Goal: Use online tool/utility: Use online tool/utility

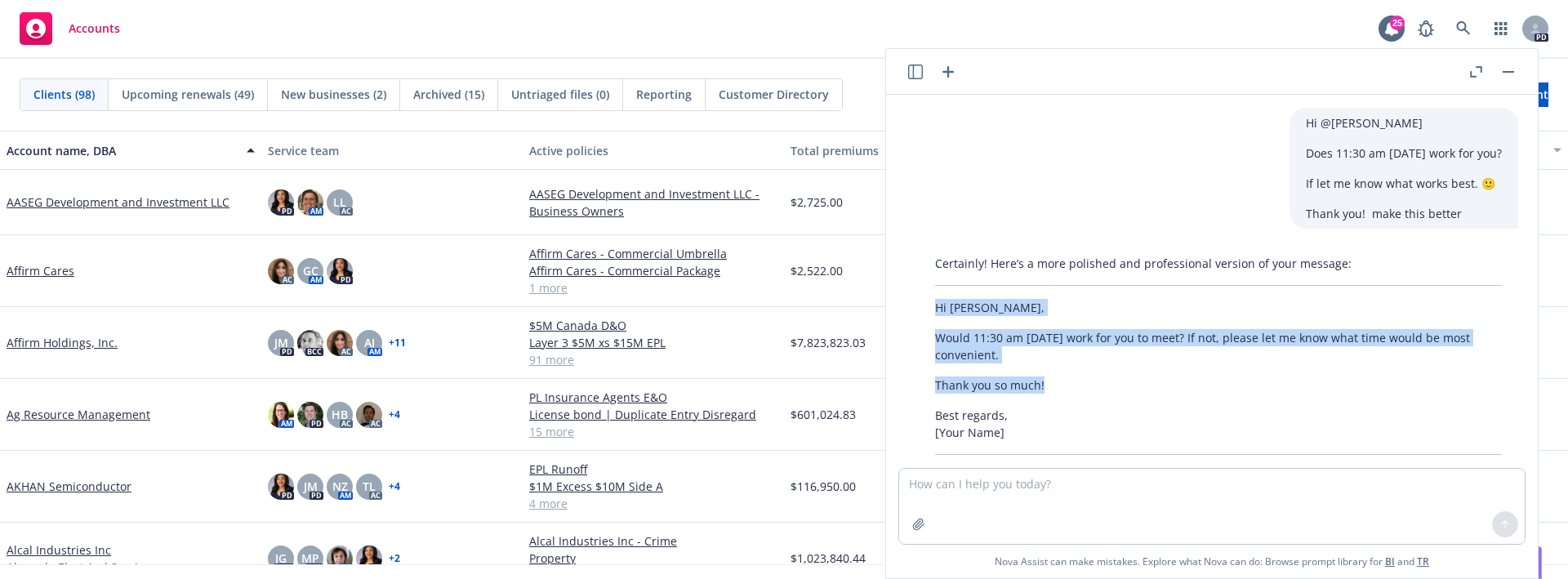
scroll to position [63, 0]
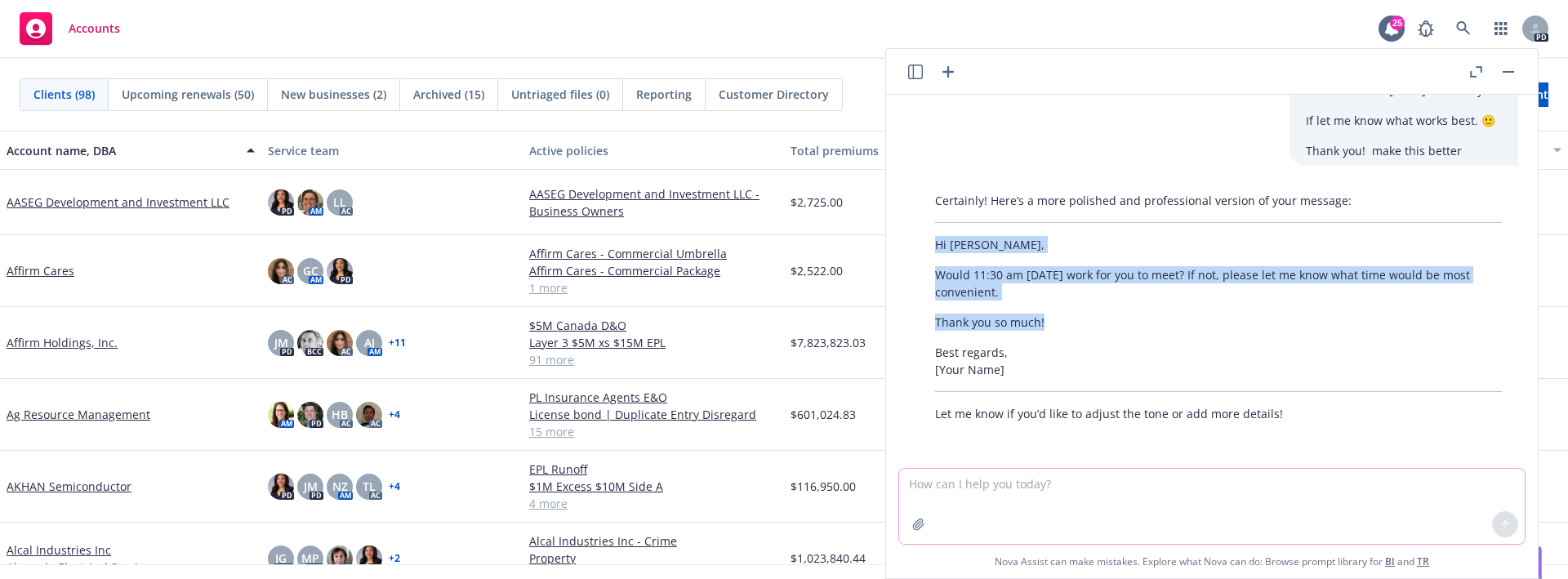
click at [1146, 508] on textarea at bounding box center [1212, 506] width 626 height 75
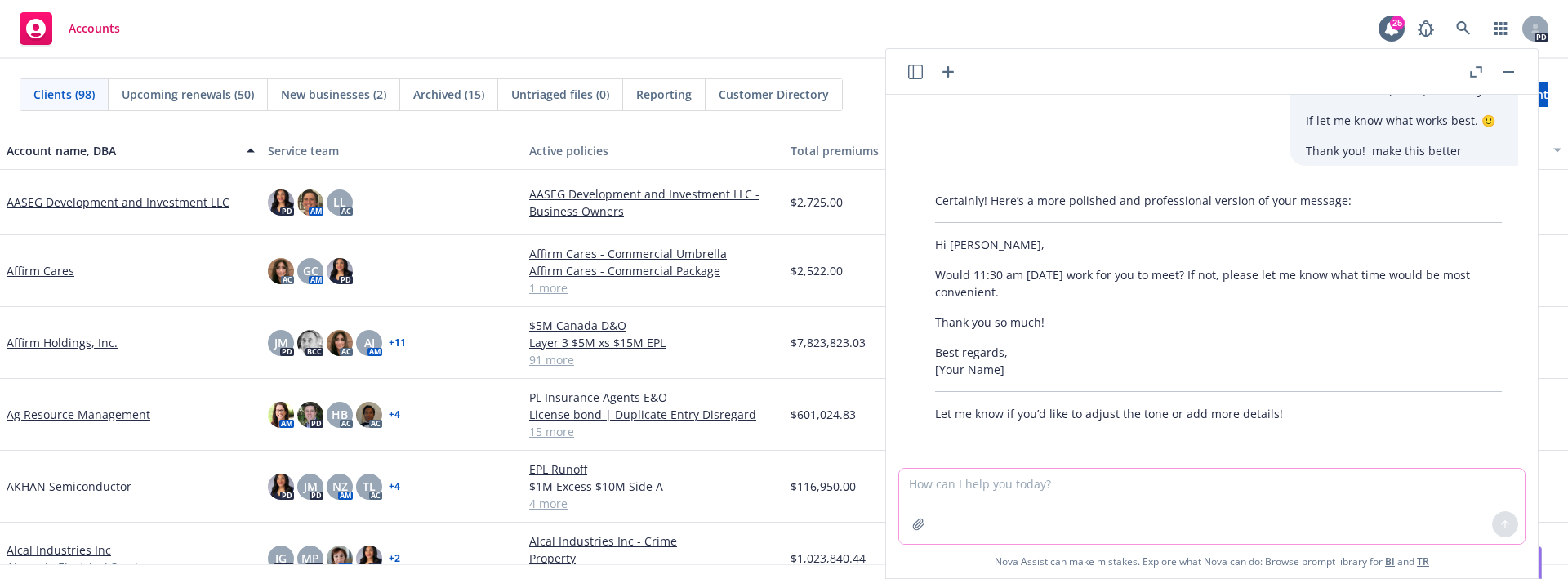
click at [1133, 484] on textarea at bounding box center [1212, 506] width 626 height 75
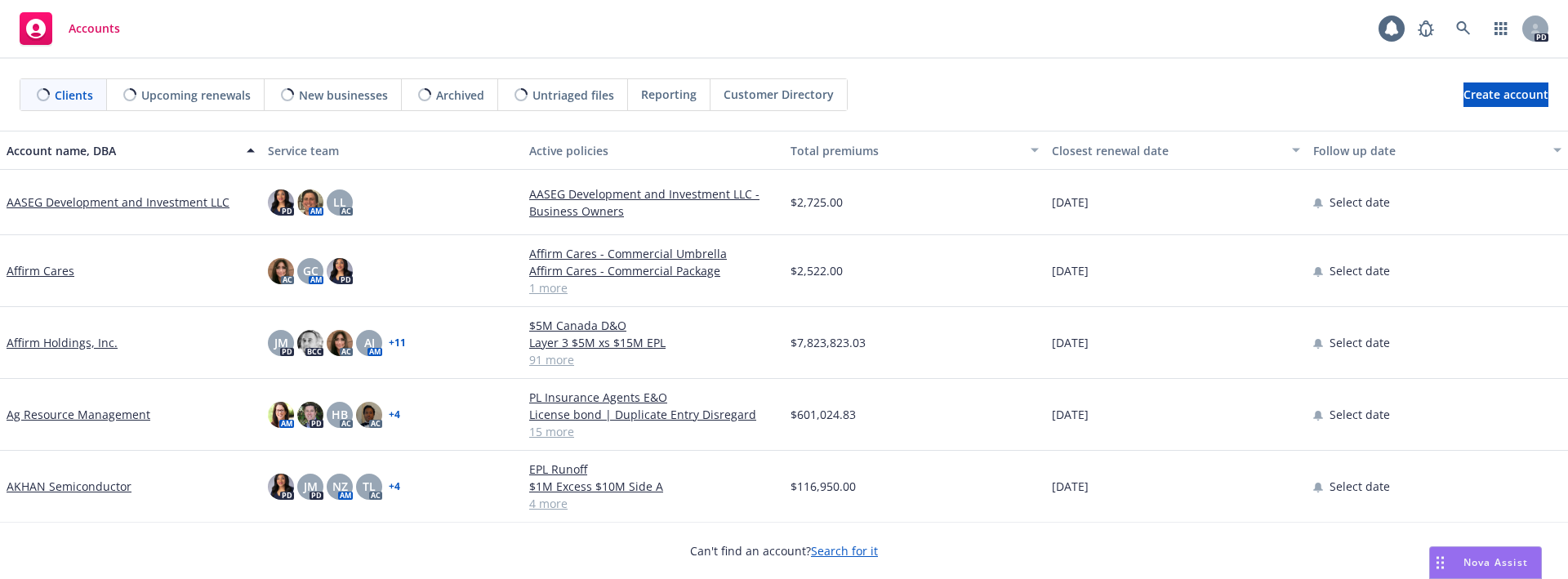
click at [1462, 566] on div "Nova Assist" at bounding box center [1496, 562] width 91 height 14
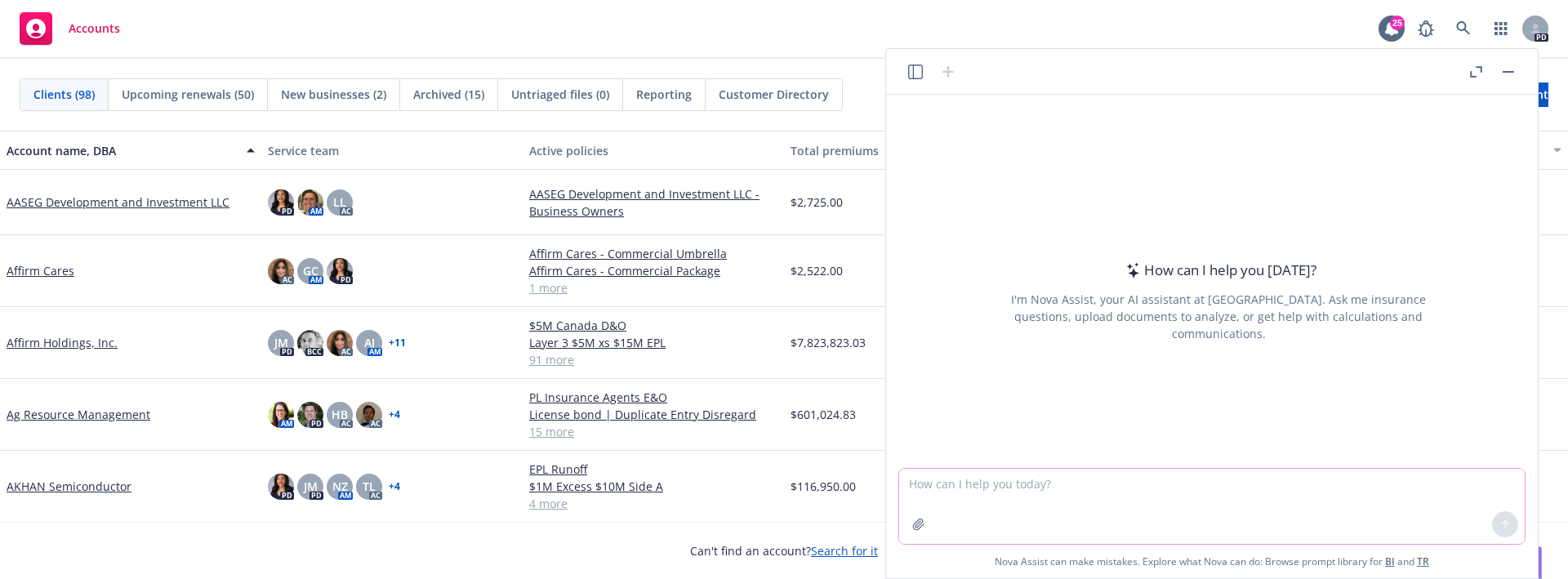
click at [1087, 490] on textarea at bounding box center [1212, 506] width 626 height 75
paste textarea "Directors & Officers Liability Side A: Insured Persons Liability Side B: Organi…"
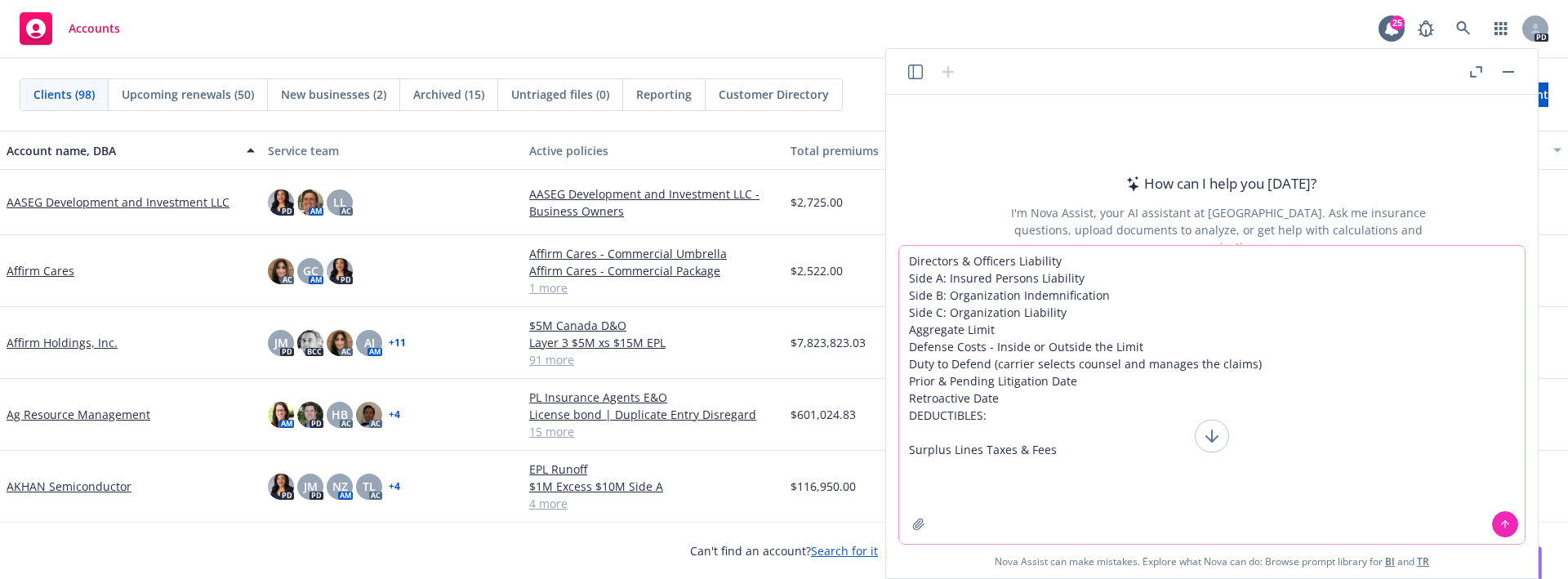
click at [922, 527] on icon "button" at bounding box center [919, 525] width 13 height 13
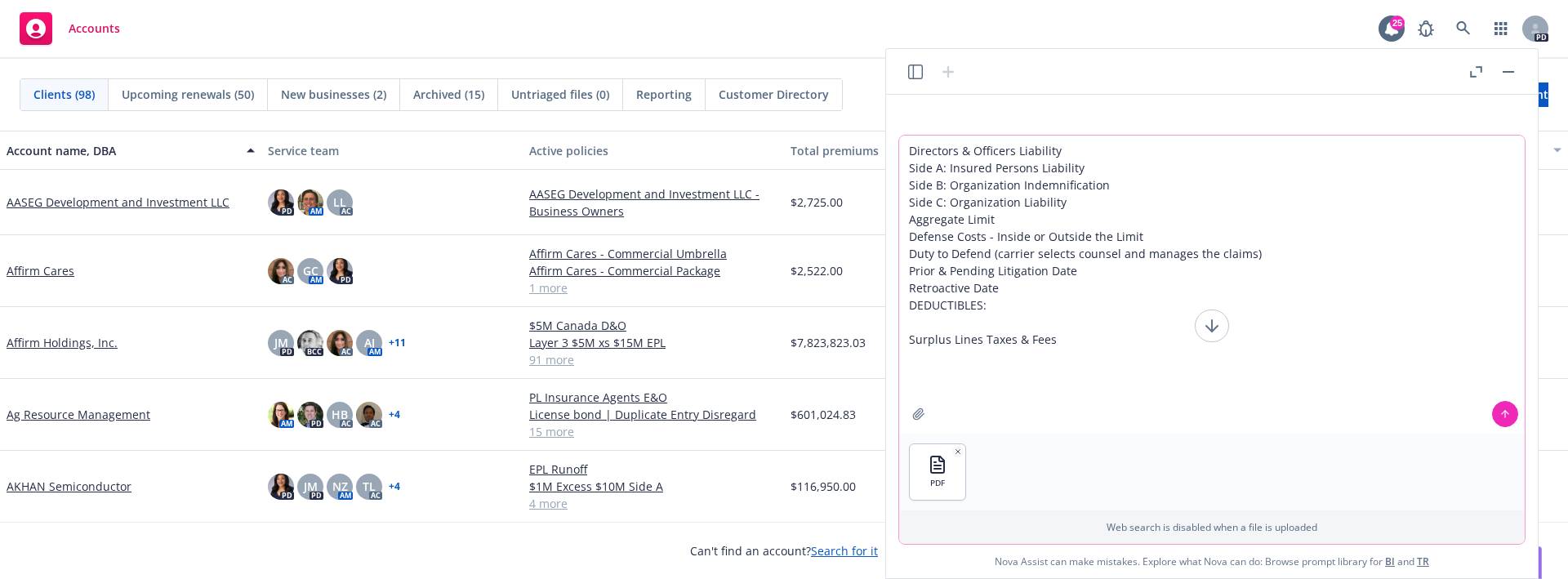
click at [1018, 392] on textarea "Directors & Officers Liability Side A: Insured Persons Liability Side B: Organi…" at bounding box center [1212, 284] width 626 height 298
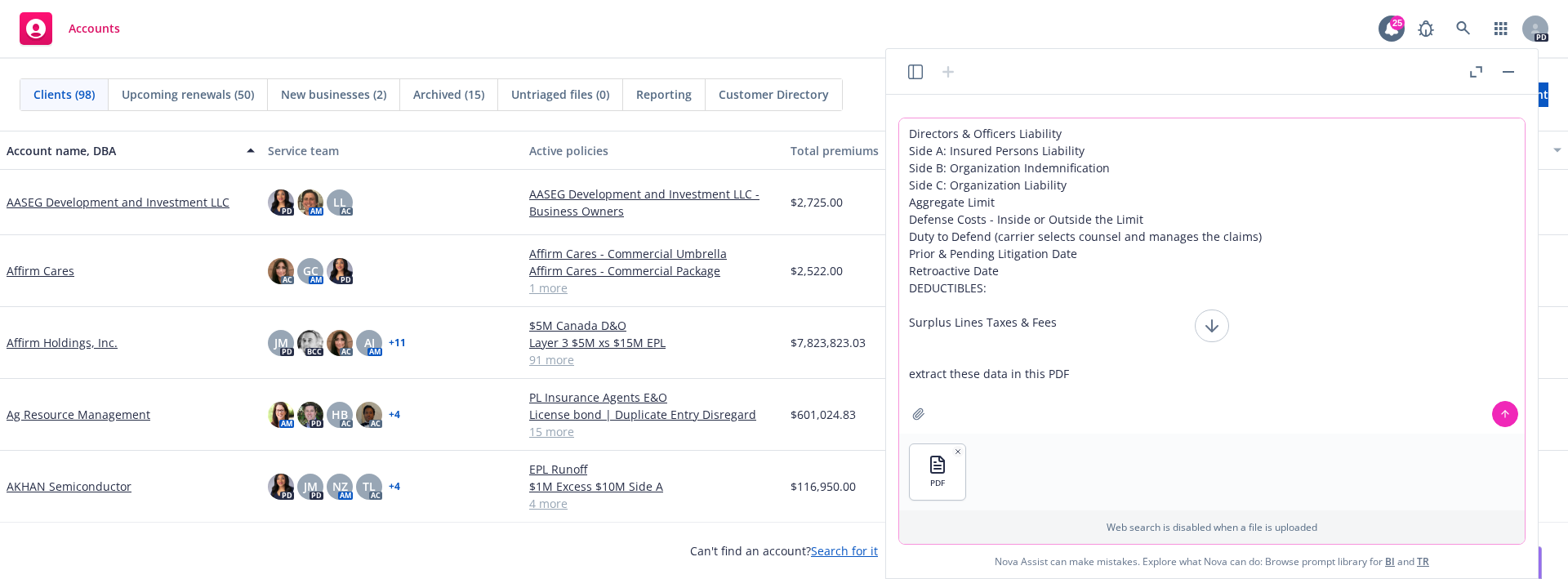
type textarea "Directors & Officers Liability Side A: Insured Persons Liability Side B: Organi…"
click at [1502, 412] on icon at bounding box center [1505, 414] width 12 height 12
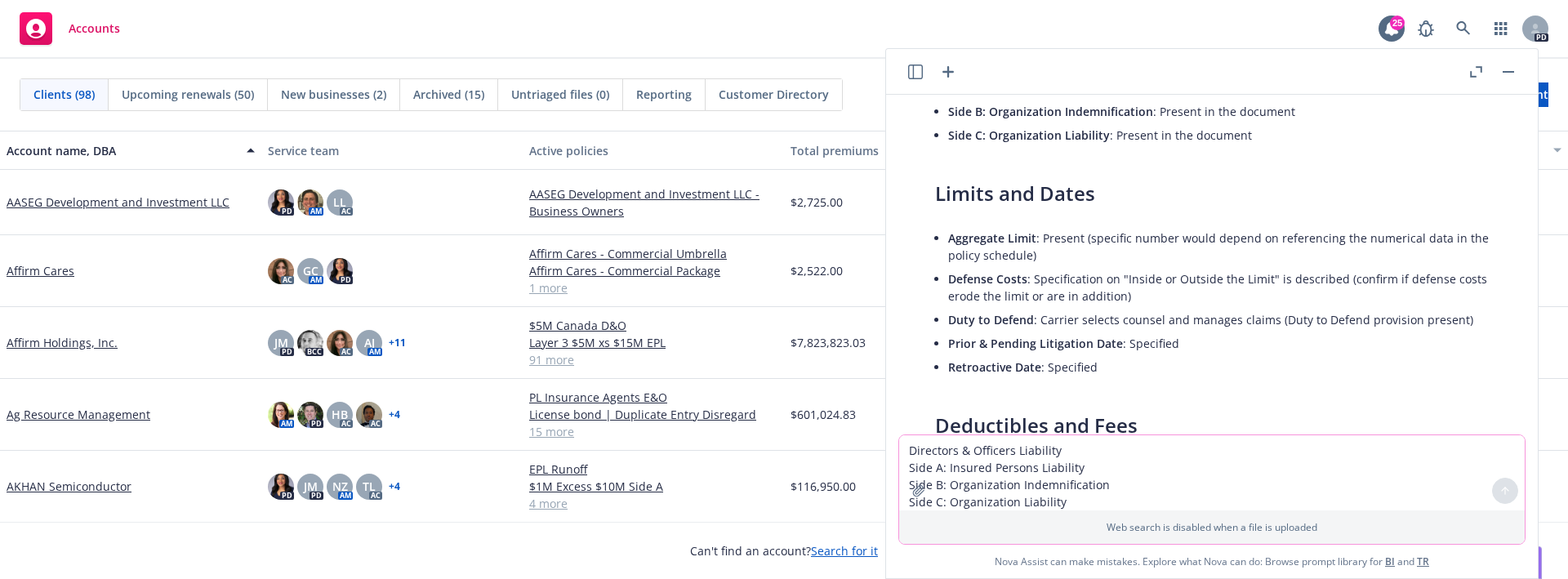
scroll to position [1134, 0]
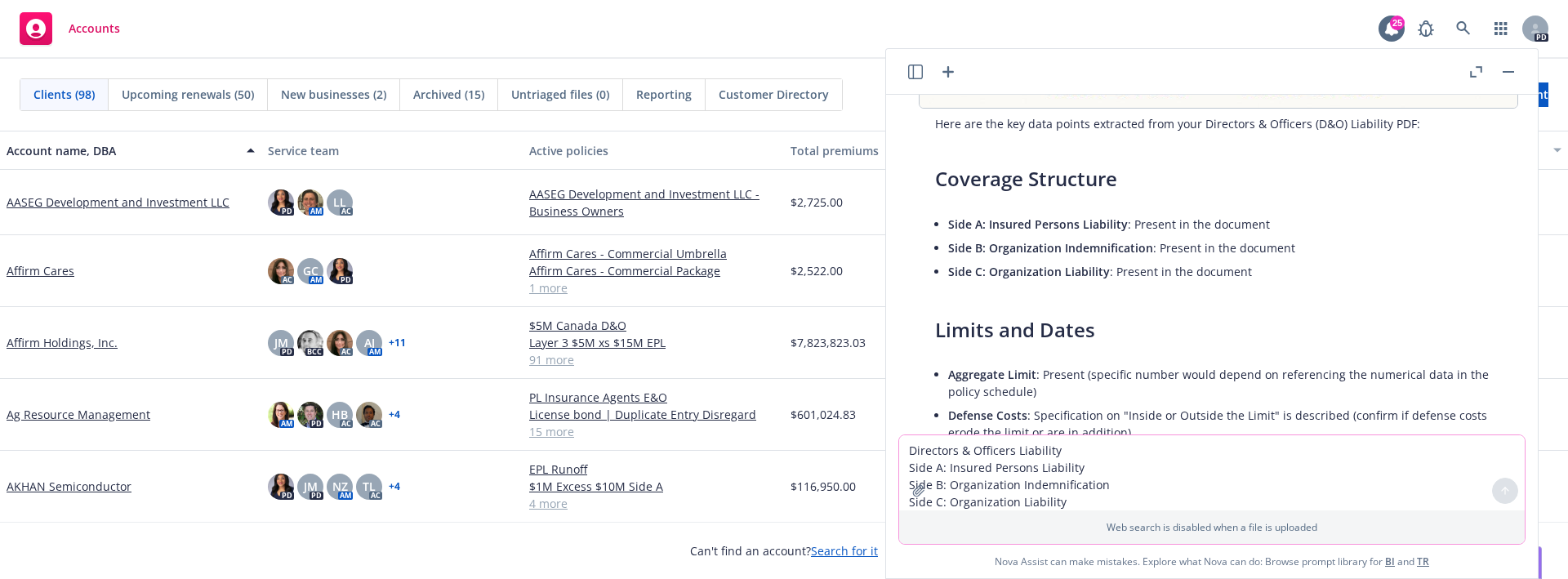
click at [1071, 462] on textarea "Directors & Officers Liability Side A: Insured Persons Liability Side B: Organi…" at bounding box center [1212, 472] width 626 height 75
paste textarea "Directors & Officers Liability Side A: Insured Persons Liability Side B: Organi…"
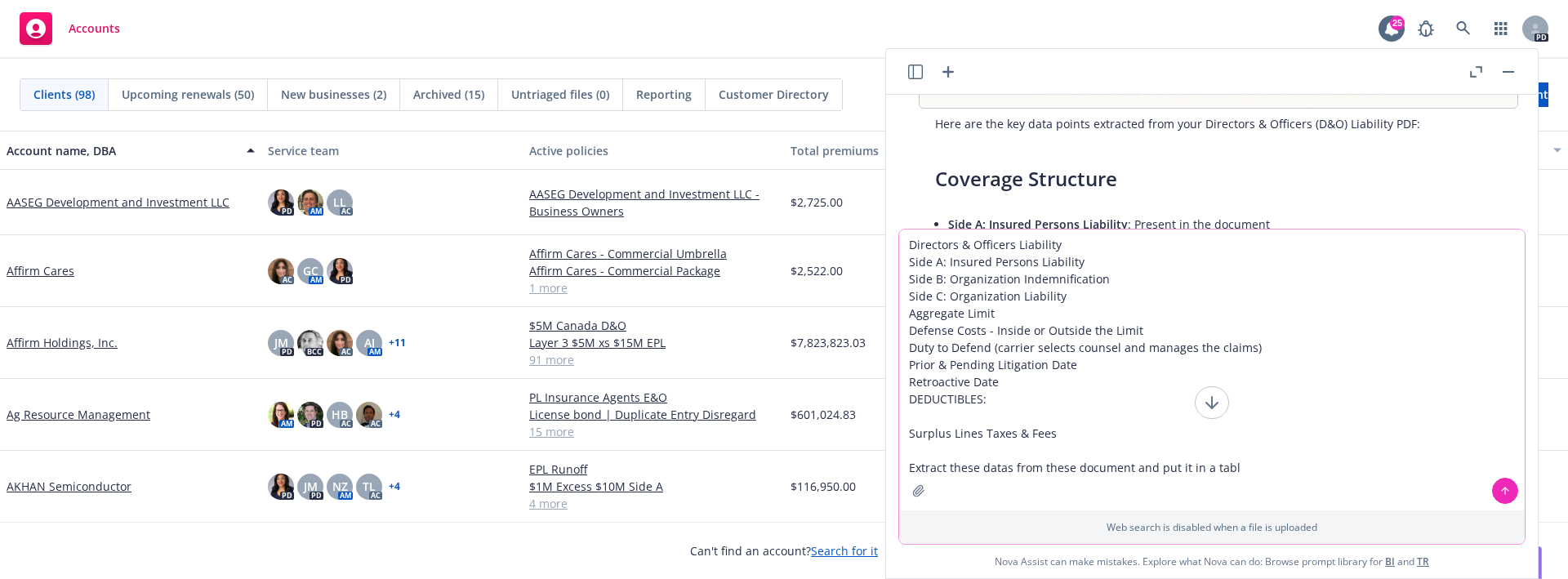
type textarea "Directors & Officers Liability Side A: Insured Persons Liability Side B: Organi…"
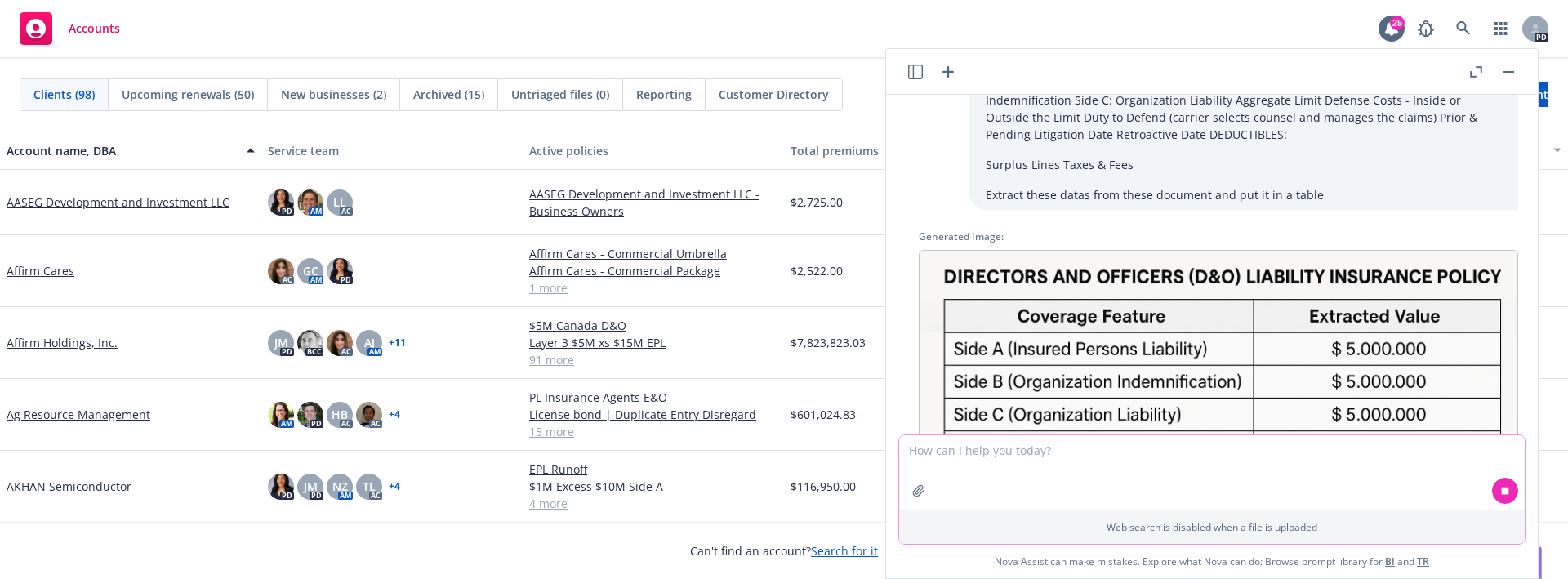
scroll to position [1976, 0]
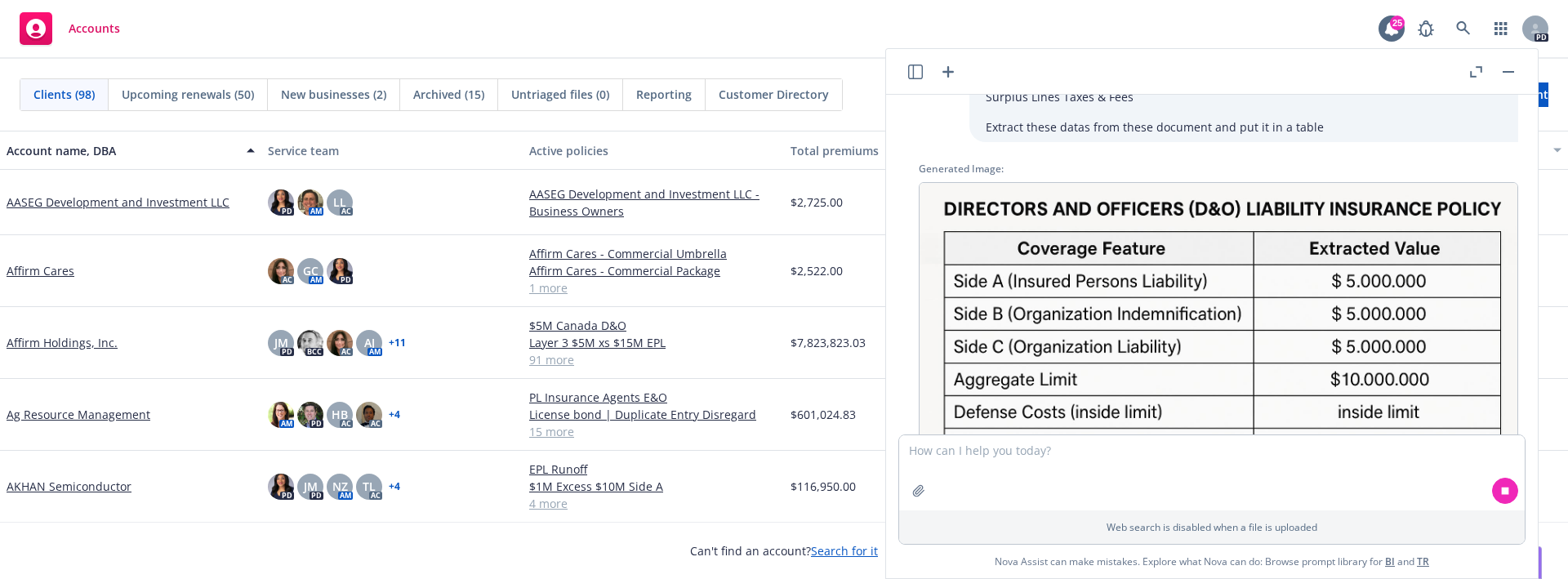
click at [1147, 286] on img at bounding box center [1219, 382] width 600 height 401
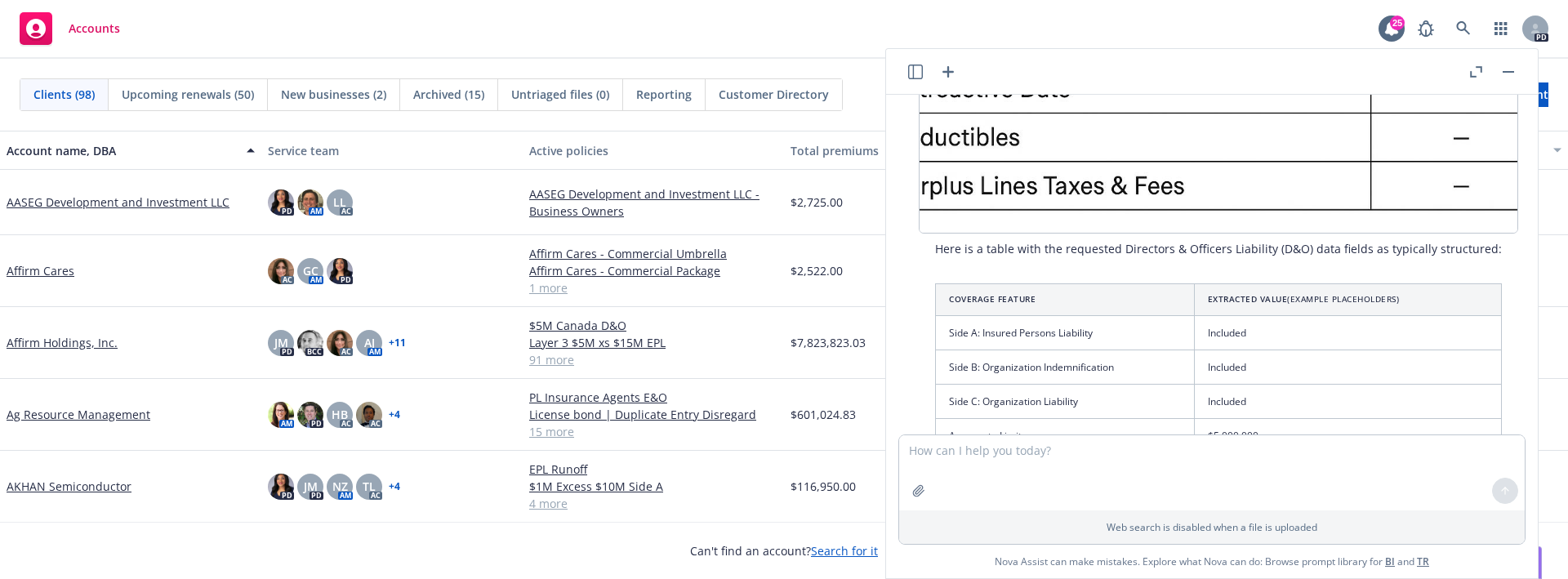
scroll to position [3082, 0]
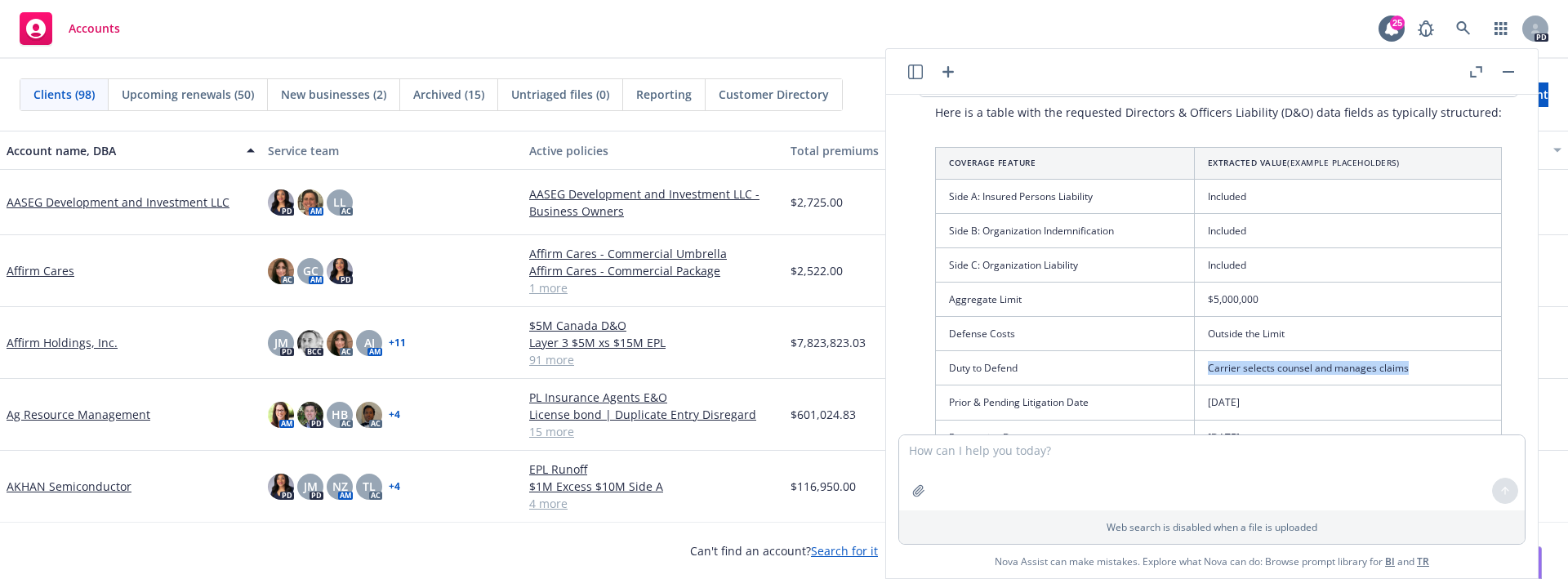
drag, startPoint x: 1451, startPoint y: 325, endPoint x: 1207, endPoint y: 329, distance: 244.0
click at [1207, 351] on td "Carrier selects counsel and manages claims" at bounding box center [1348, 368] width 307 height 34
copy td "Carrier selects counsel and manages claims"
click at [1287, 386] on td "[DATE]" at bounding box center [1348, 403] width 307 height 34
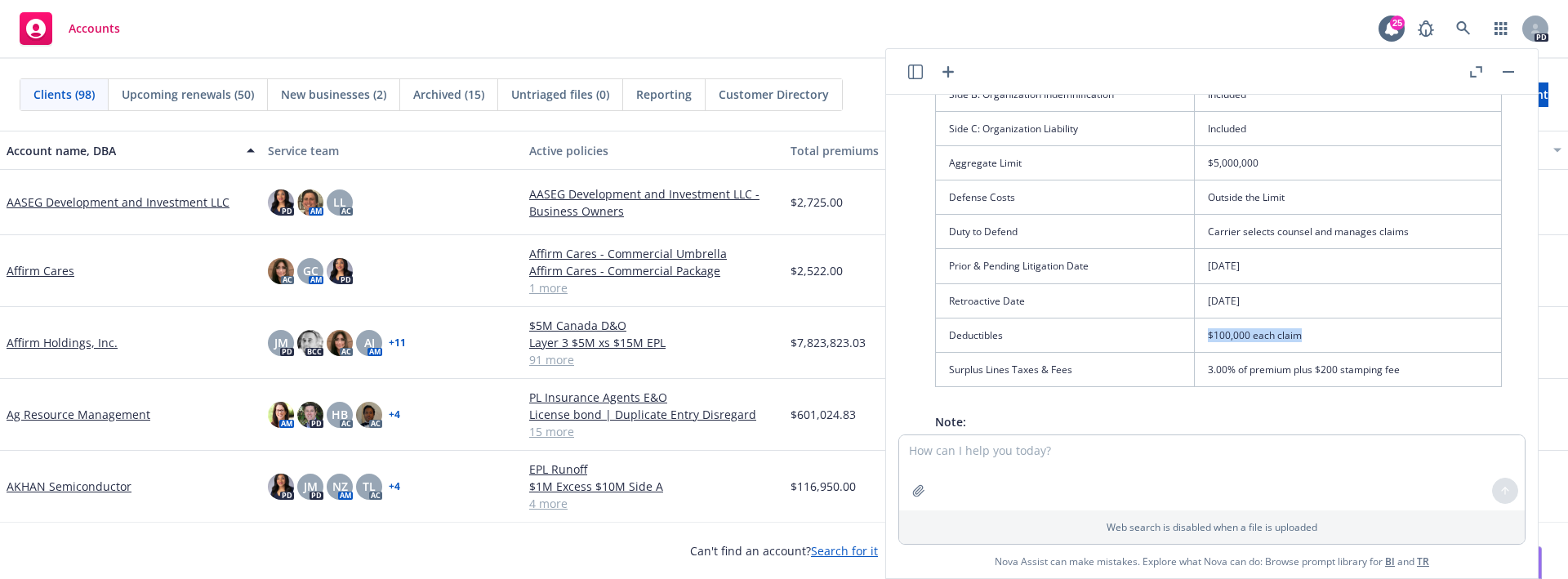
drag, startPoint x: 1310, startPoint y: 297, endPoint x: 1193, endPoint y: 295, distance: 117.0
click at [1194, 318] on td "$100,000 each claim" at bounding box center [1348, 334] width 307 height 34
copy td "$100,000 each claim"
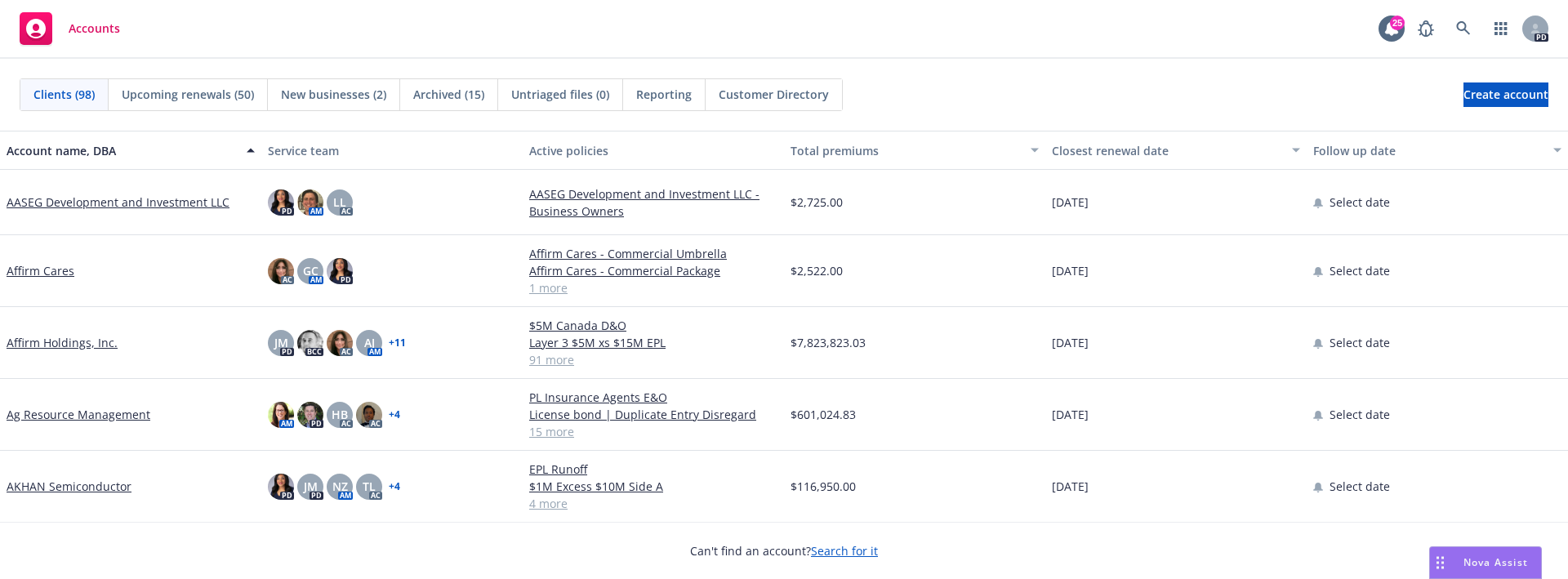
drag, startPoint x: 674, startPoint y: 30, endPoint x: 680, endPoint y: 23, distance: 9.2
click at [680, 23] on div "Accounts 25 PD" at bounding box center [784, 29] width 1568 height 59
click at [1474, 555] on div "Nova Assist" at bounding box center [1486, 563] width 111 height 31
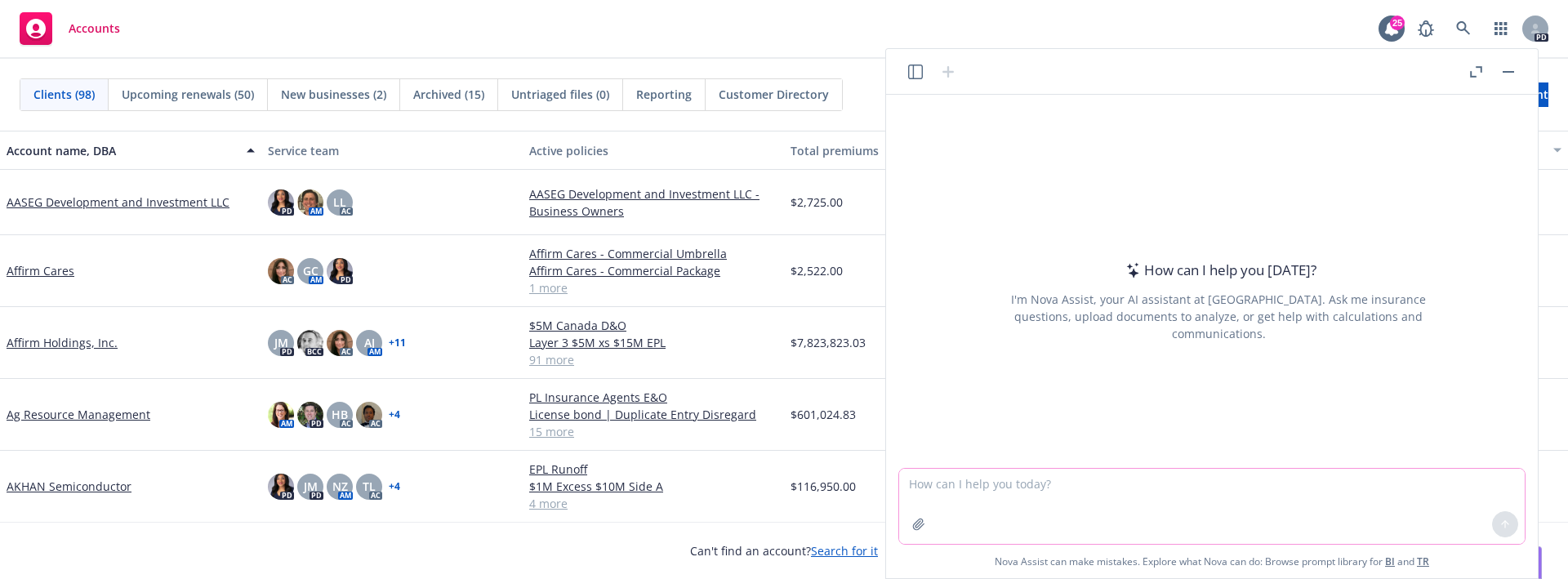
click at [1110, 493] on textarea at bounding box center [1212, 506] width 626 height 75
paste textarea "Third Party Coverage: Privacy & Network Security Liability Media Liability Firs…"
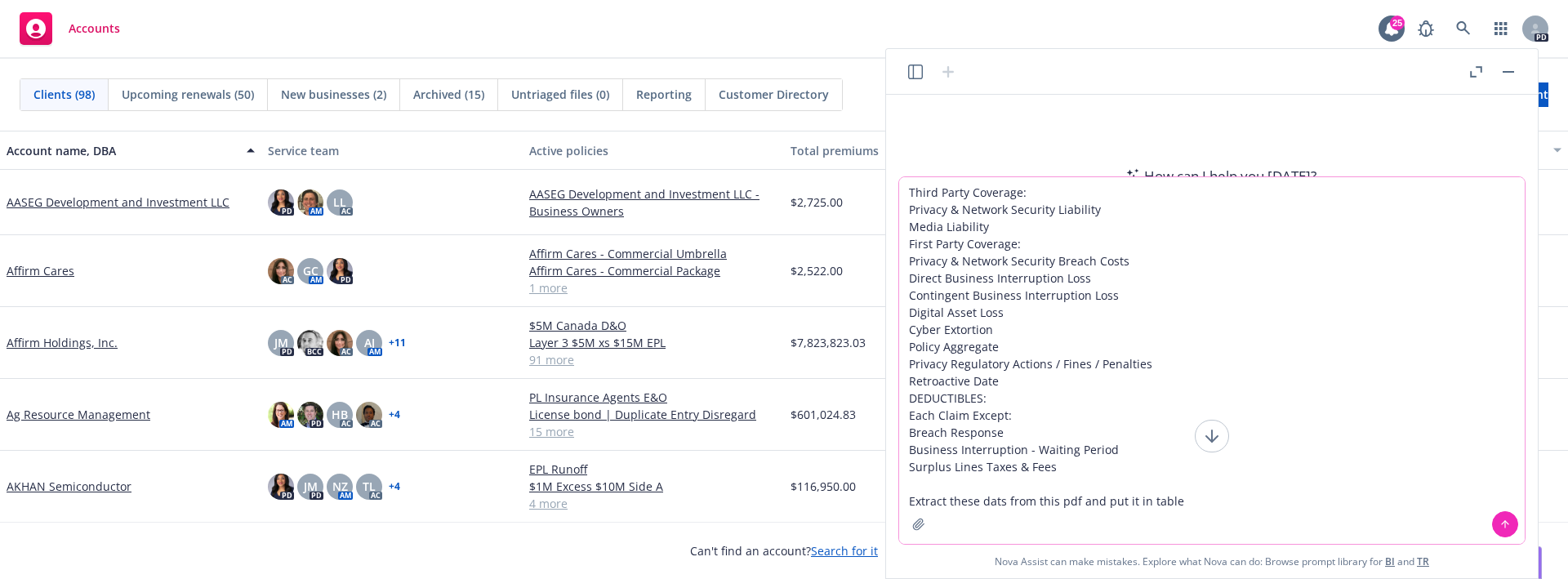
click at [921, 525] on button "button" at bounding box center [918, 524] width 26 height 26
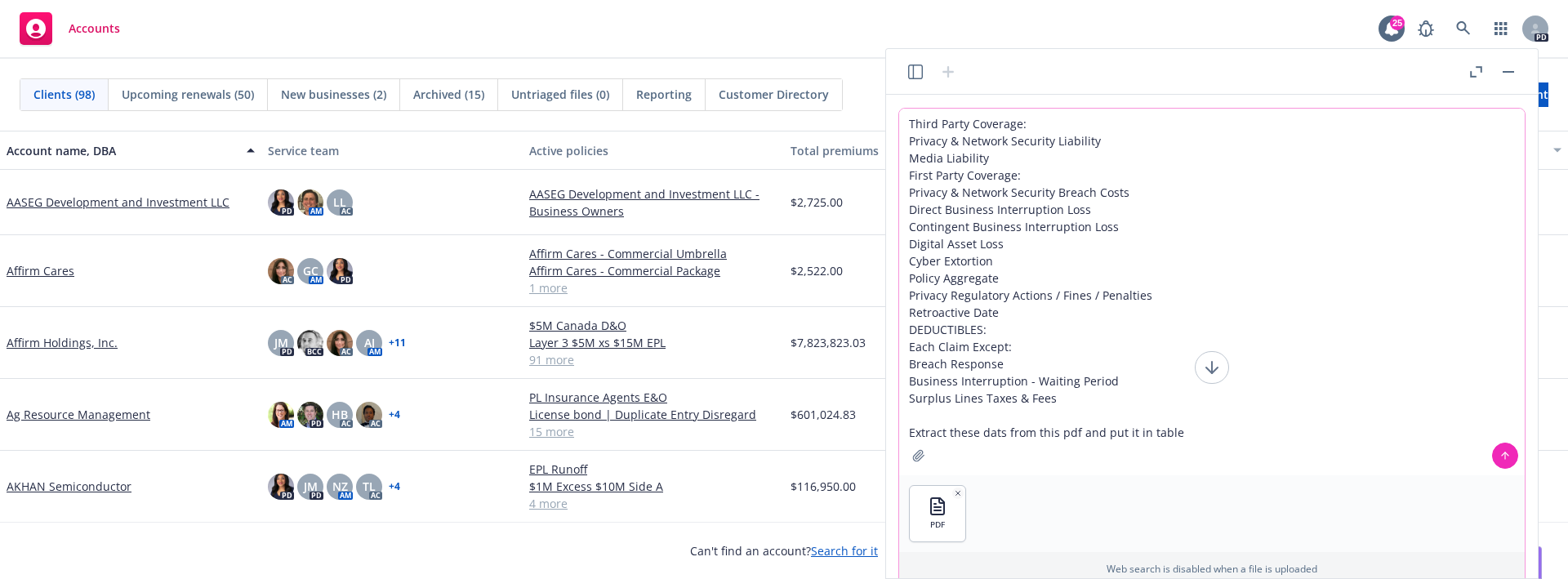
click at [999, 435] on textarea "Third Party Coverage: Privacy & Network Security Liability Media Liability Firs…" at bounding box center [1212, 292] width 626 height 367
type textarea "Third Party Coverage: Privacy & Network Security Liability Media Liability Firs…"
drag, startPoint x: 1504, startPoint y: 455, endPoint x: 1496, endPoint y: 450, distance: 9.4
click at [1504, 454] on icon at bounding box center [1505, 456] width 12 height 12
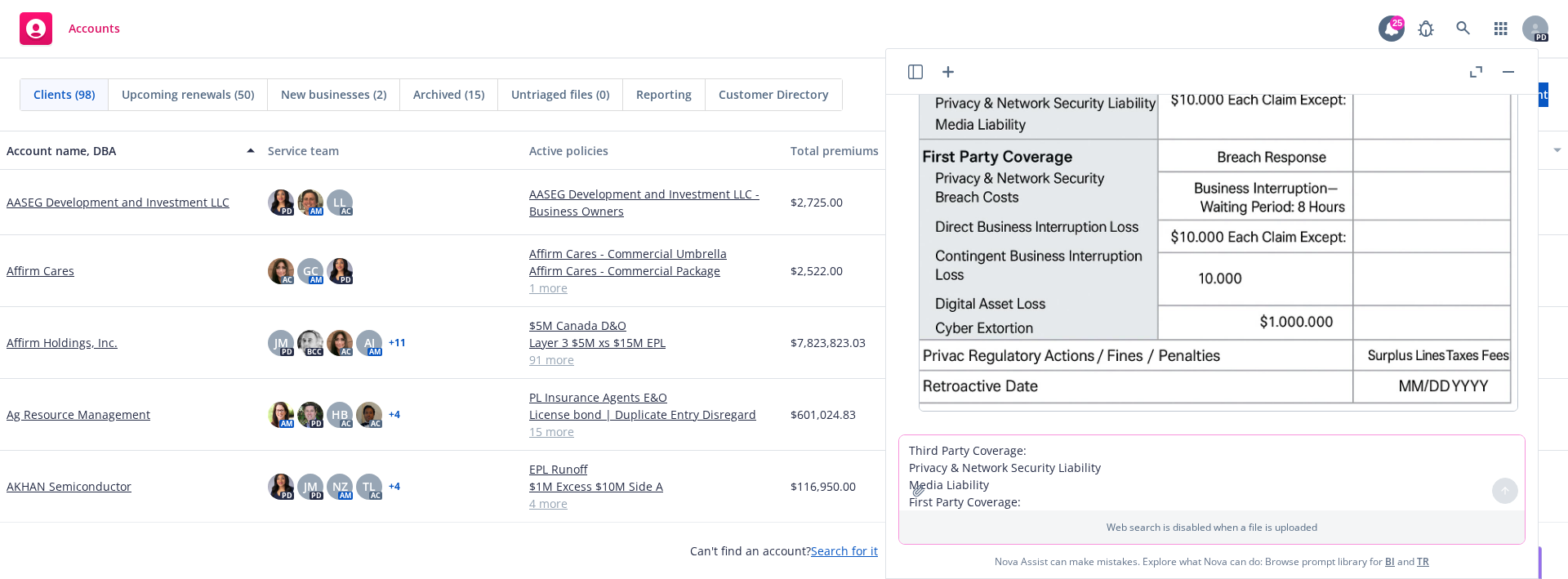
scroll to position [468, 0]
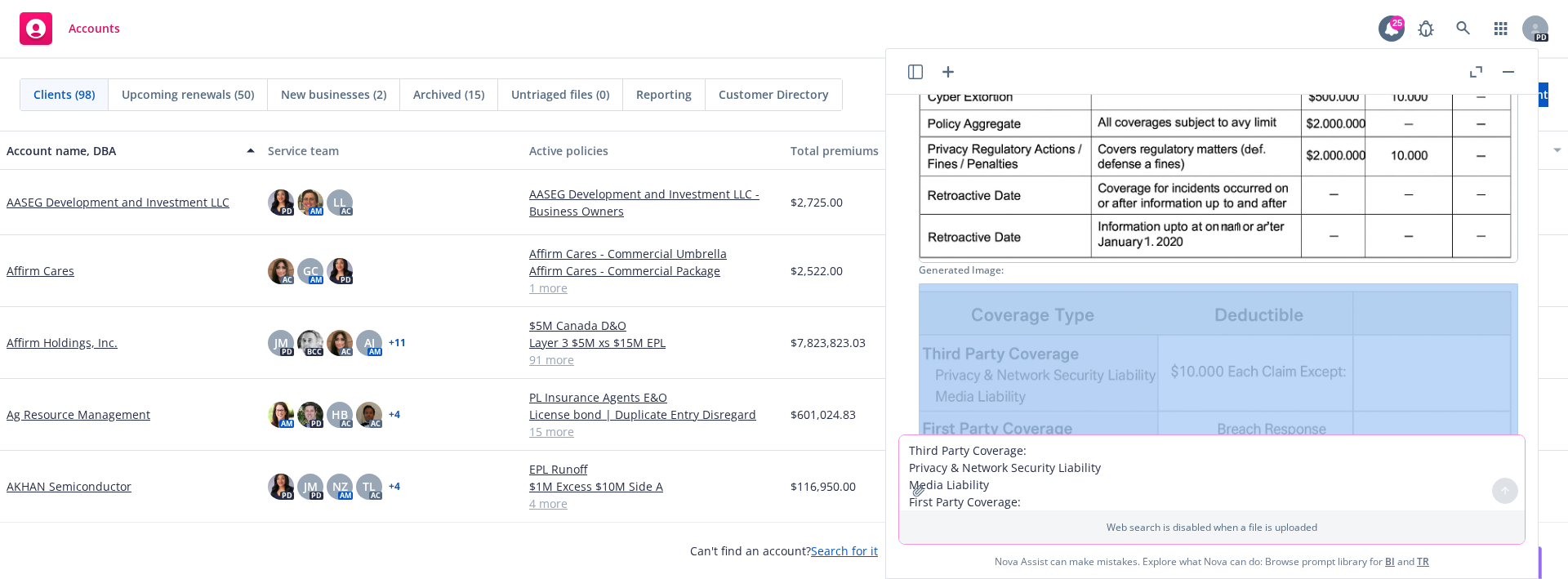
drag, startPoint x: 1188, startPoint y: 269, endPoint x: 1262, endPoint y: 360, distance: 117.3
click at [1262, 359] on div "Generated Image:" at bounding box center [1219, 473] width 600 height 421
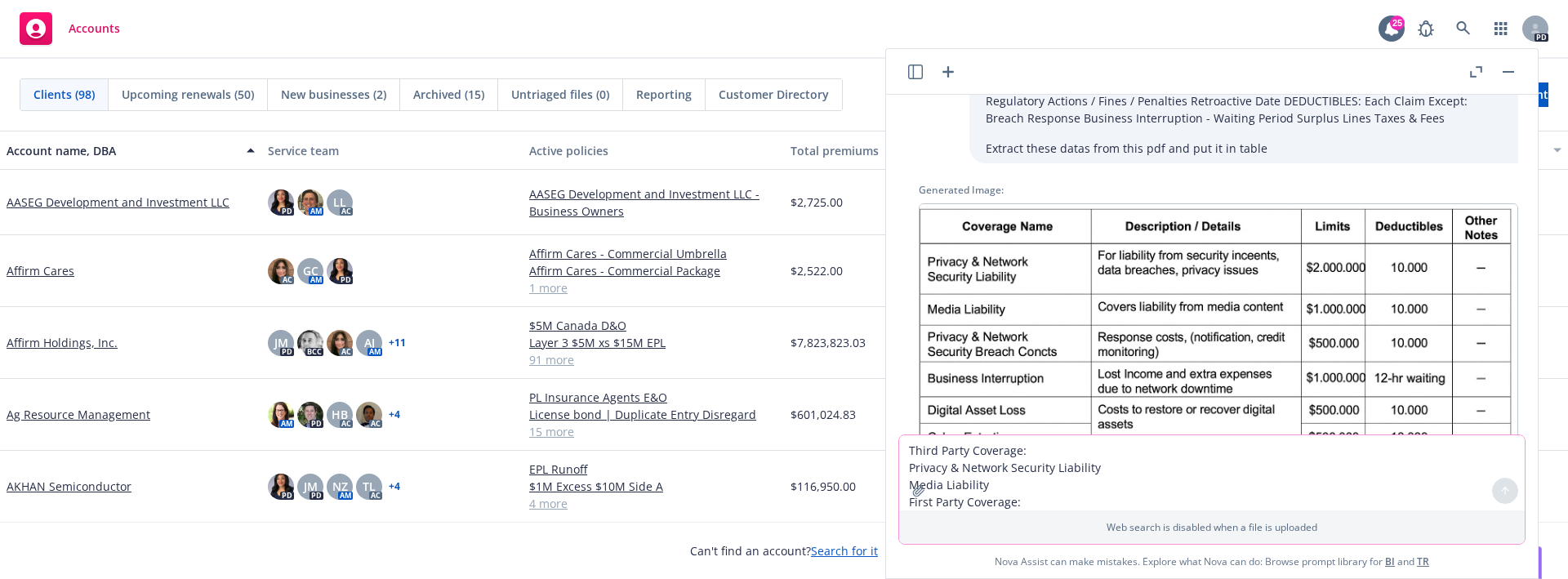
scroll to position [60, 0]
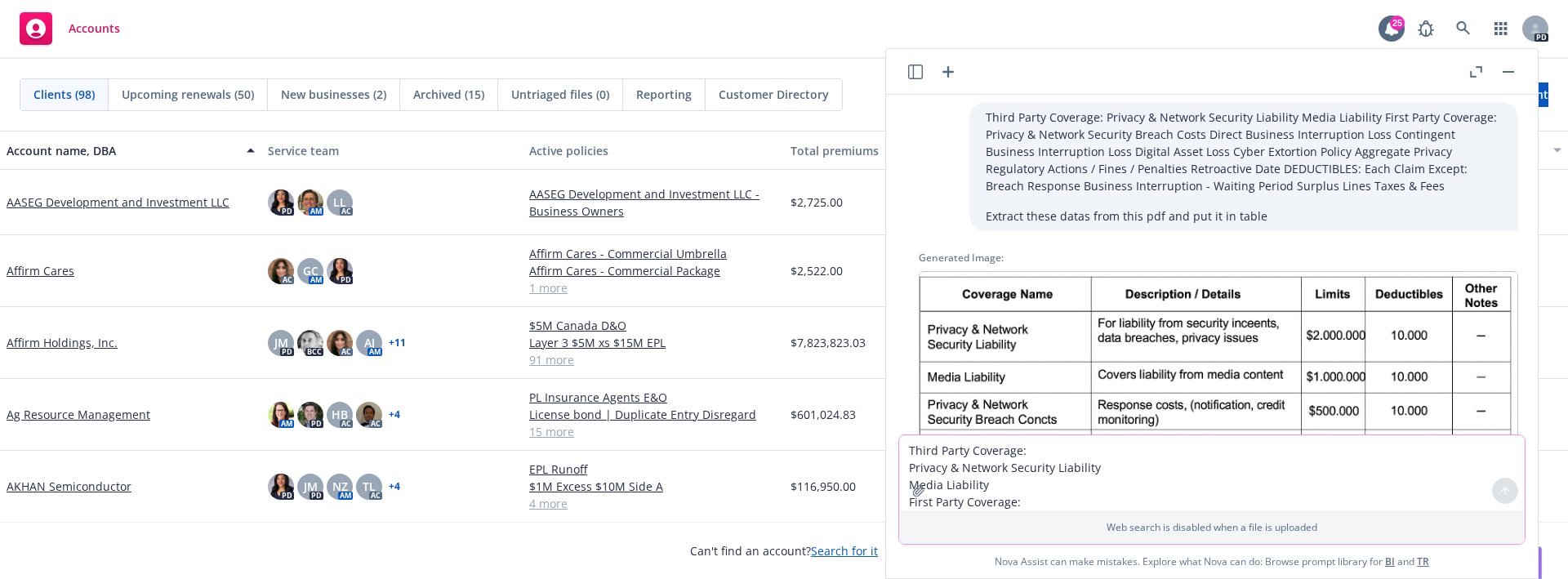
click at [1005, 457] on textarea "Third Party Coverage: Privacy & Network Security Liability Media Liability Firs…" at bounding box center [1212, 472] width 626 height 75
type textarea "put it in a table not an image"
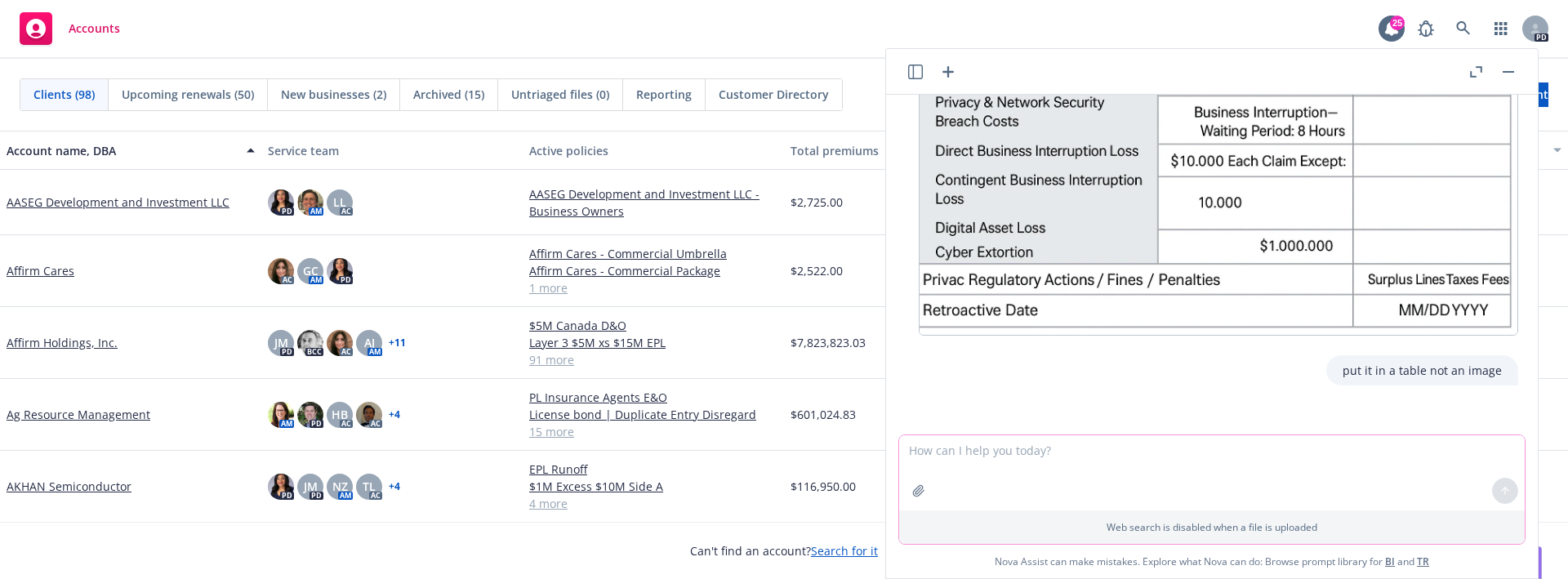
scroll to position [877, 0]
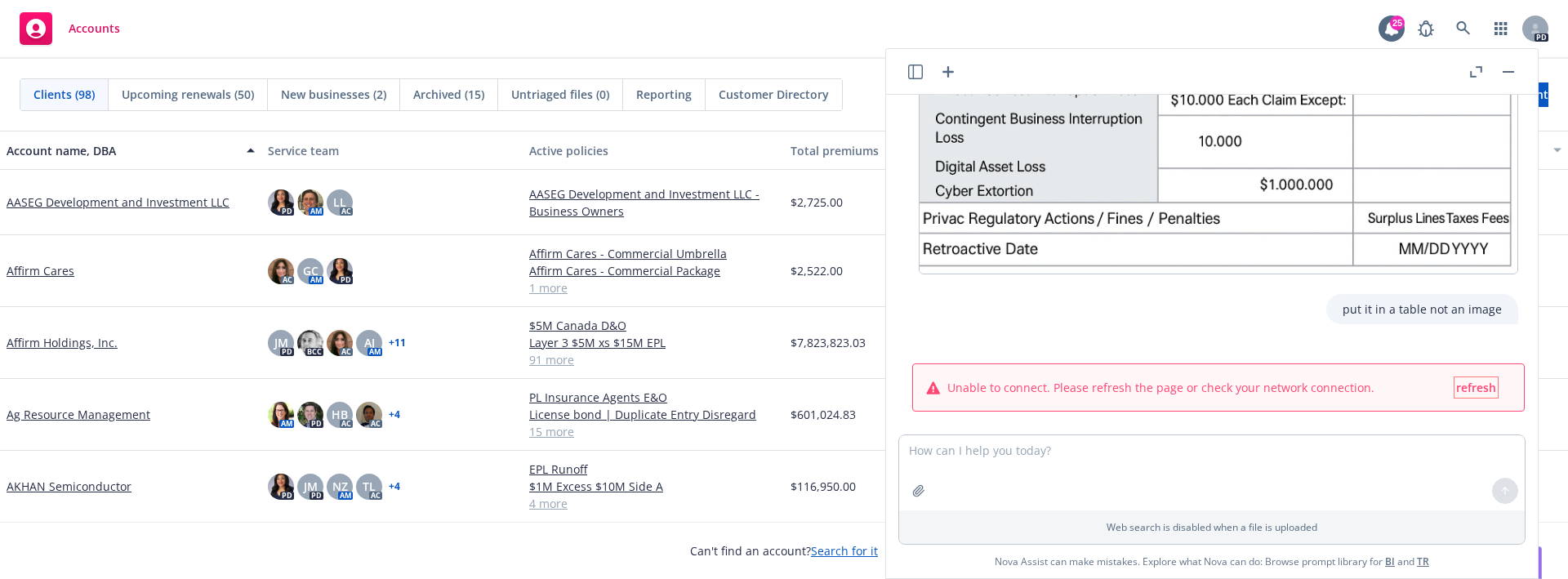
click at [1468, 380] on span "refresh" at bounding box center [1476, 387] width 40 height 15
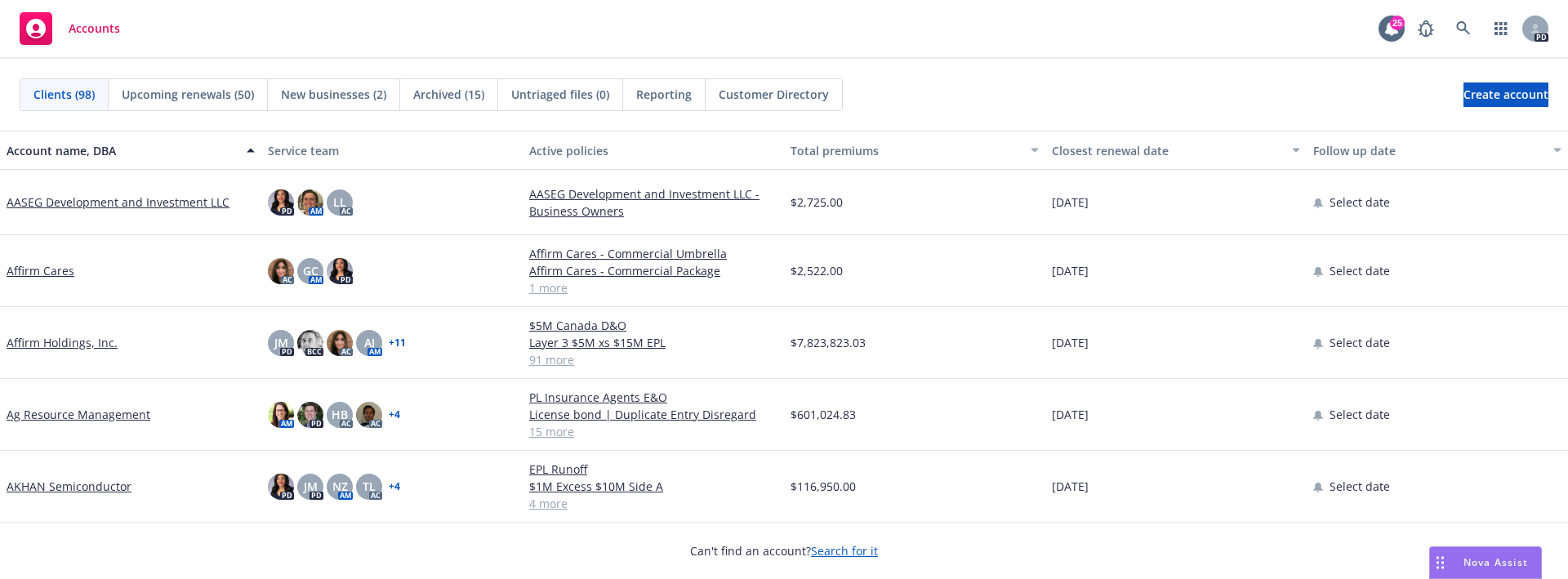
click at [1447, 566] on div "Drag to move" at bounding box center [1440, 563] width 20 height 31
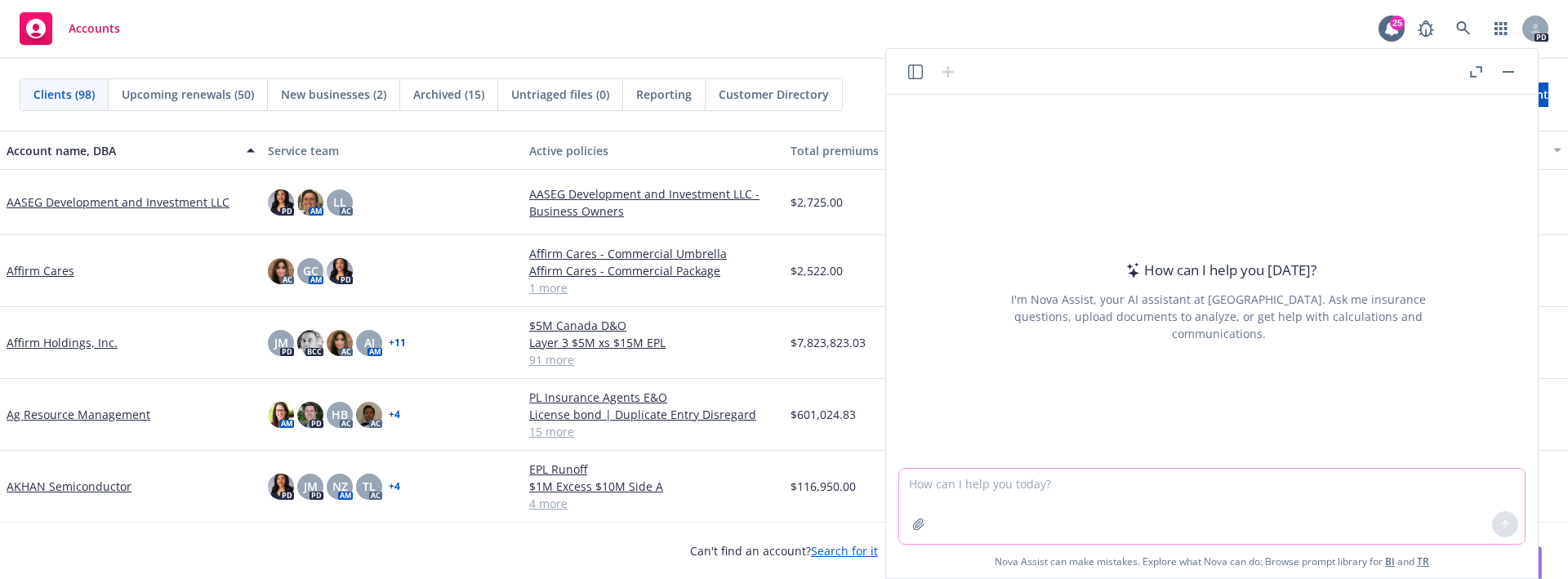
click at [1212, 509] on textarea at bounding box center [1212, 506] width 626 height 75
paste textarea "Third Party Coverage: Privacy & Network Security Liability Media Liability Firs…"
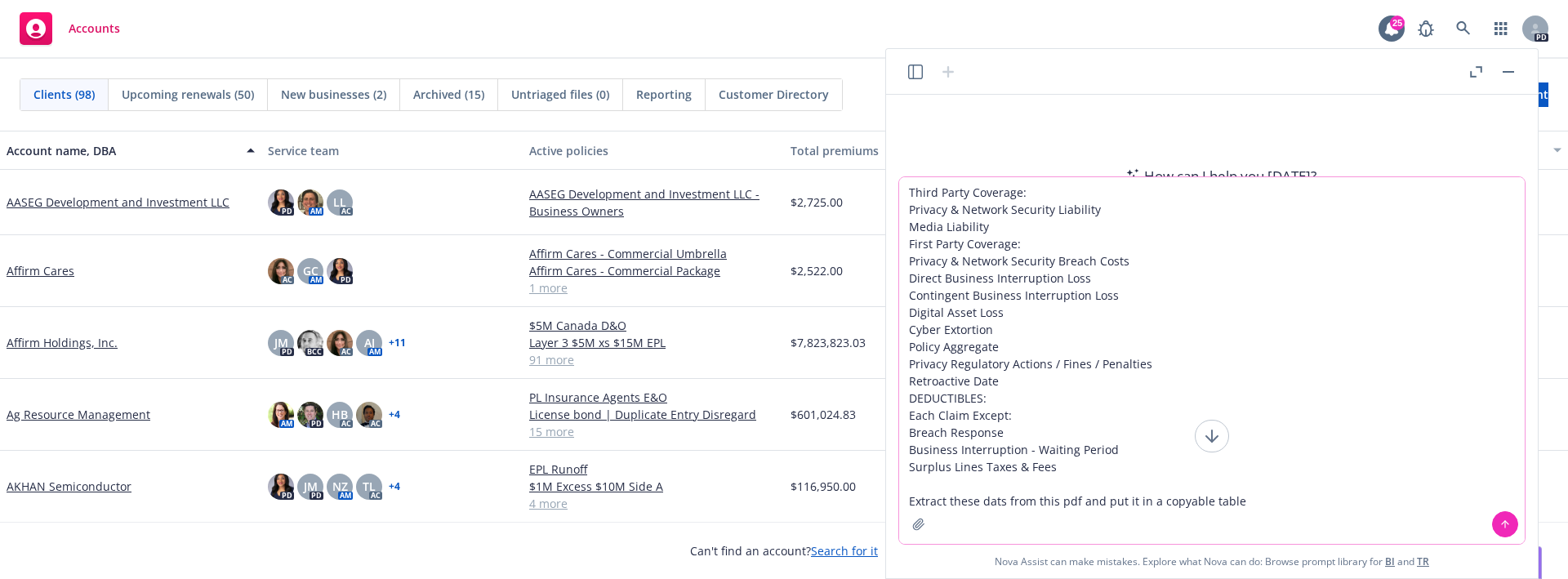
click at [1000, 503] on textarea "Third Party Coverage: Privacy & Network Security Liability Media Liability Firs…" at bounding box center [1212, 361] width 626 height 367
type textarea "Third Party Coverage: Privacy & Network Security Liability Media Liability Firs…"
click at [926, 522] on button "button" at bounding box center [918, 524] width 26 height 26
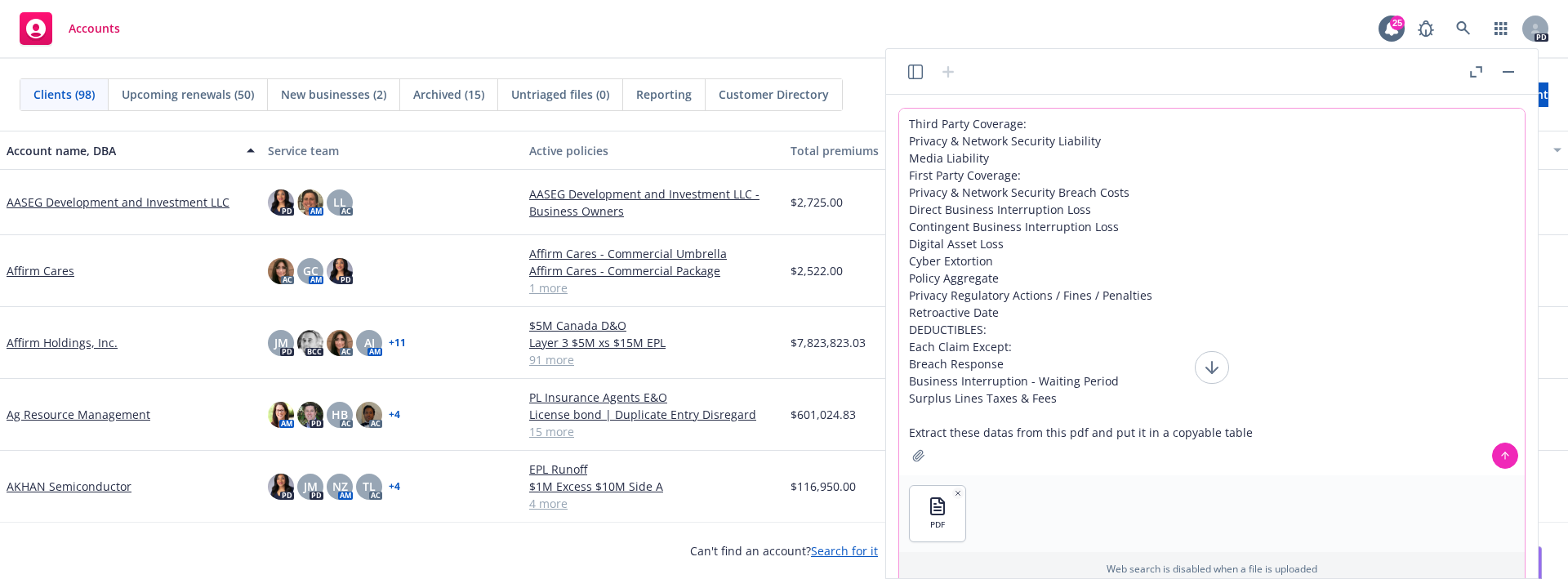
click at [1516, 455] on button at bounding box center [1505, 455] width 26 height 26
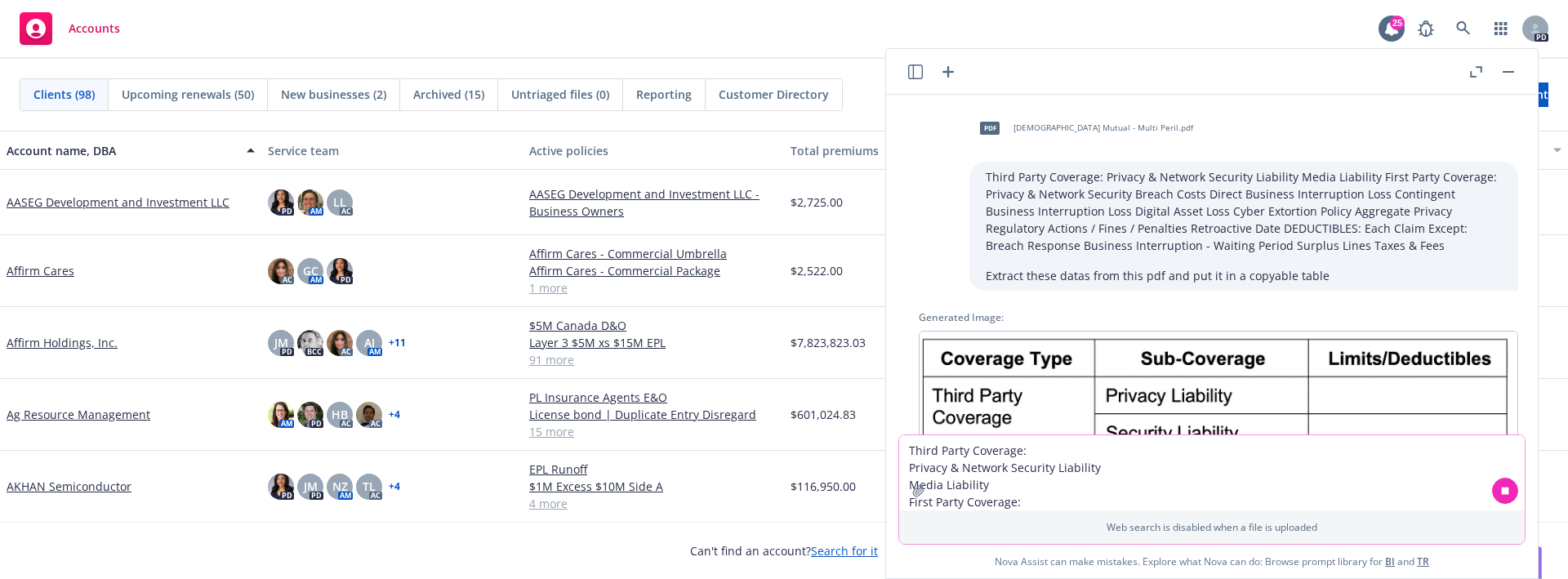
click at [1070, 482] on textarea "Third Party Coverage: Privacy & Network Security Liability Media Liability Firs…" at bounding box center [1212, 472] width 626 height 75
click at [1073, 466] on textarea "Third Party Coverage: Privacy & Network Security Liability Media Liability Firs…" at bounding box center [1212, 472] width 626 height 75
type textarea "craete a"
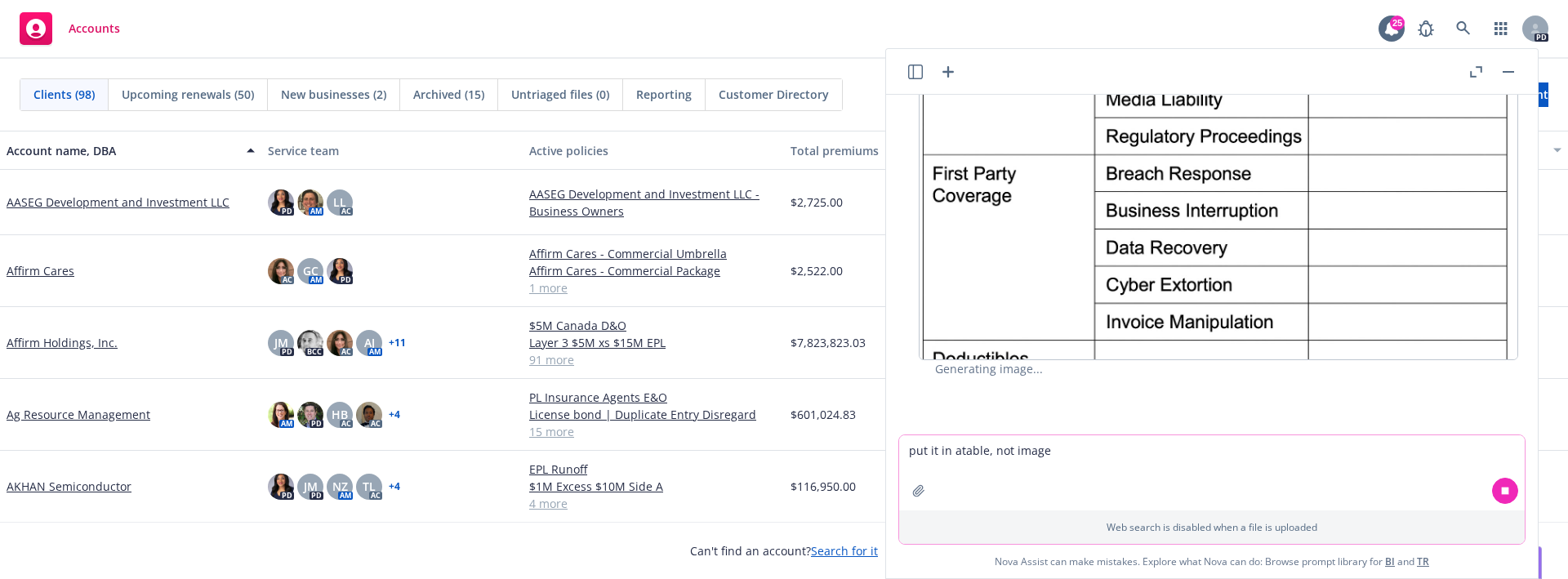
type textarea "put it in atable, not image"
click at [1510, 491] on icon at bounding box center [1505, 492] width 12 height 12
